Goal: Information Seeking & Learning: Learn about a topic

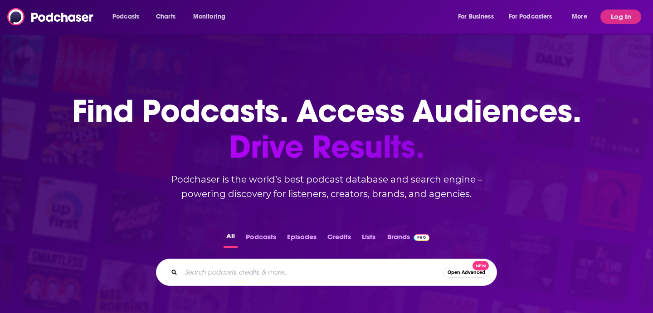
click at [223, 274] on input "Search podcasts, credits, & more..." at bounding box center [312, 272] width 262 height 15
type input ""AI at work""
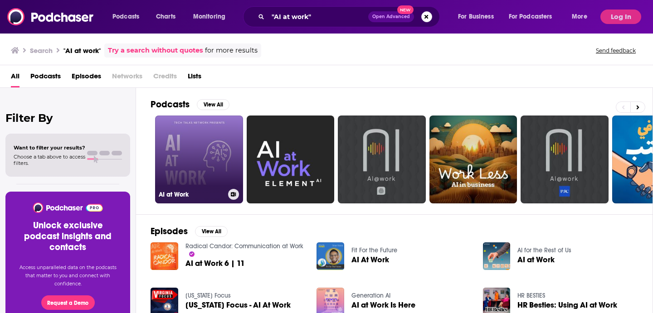
click at [209, 170] on link "AI at Work" at bounding box center [199, 160] width 88 height 88
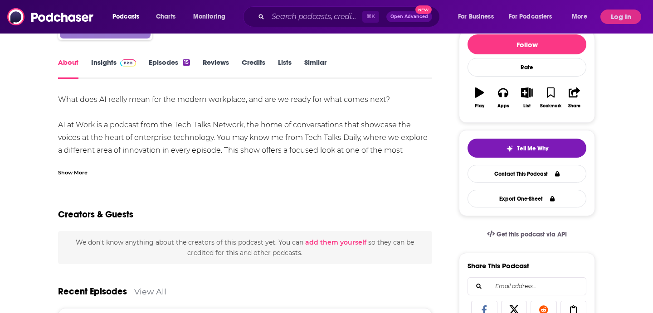
scroll to position [107, 0]
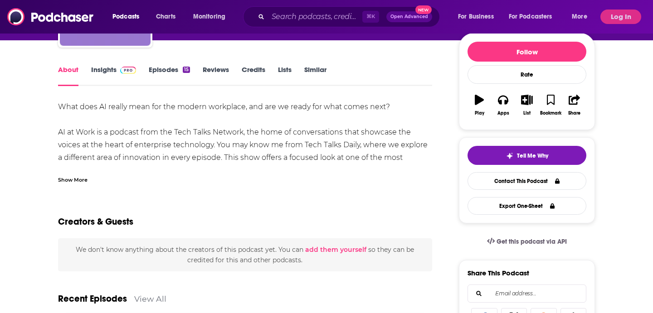
click at [110, 70] on link "Insights" at bounding box center [113, 75] width 45 height 21
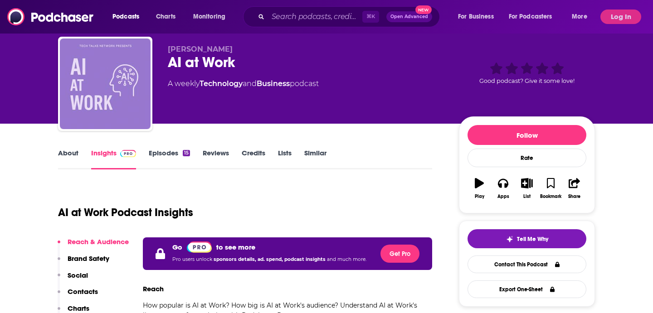
scroll to position [28, 0]
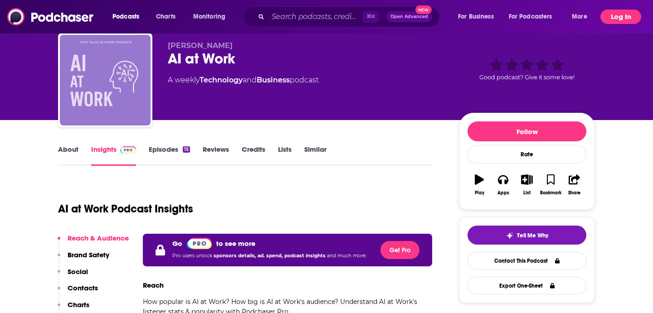
click at [609, 20] on button "Log In" at bounding box center [620, 17] width 41 height 15
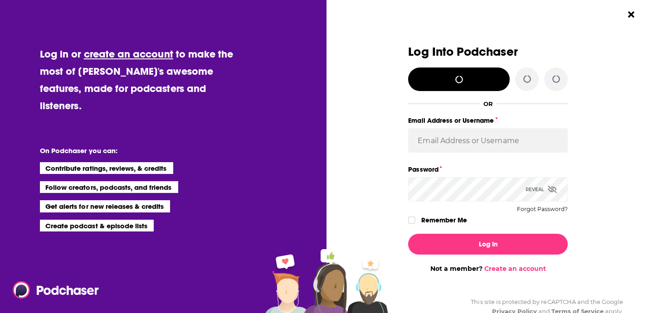
scroll to position [0, 0]
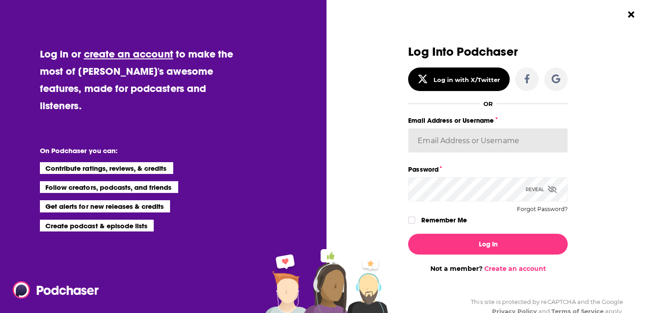
type input "Jeremiah_lineberger11"
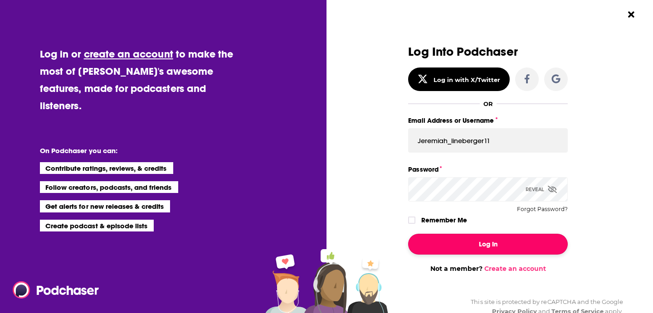
click at [458, 239] on button "Log In" at bounding box center [488, 244] width 160 height 21
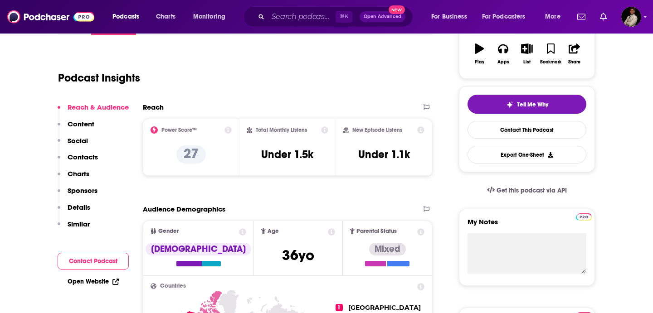
scroll to position [158, 0]
